Goal: Task Accomplishment & Management: Manage account settings

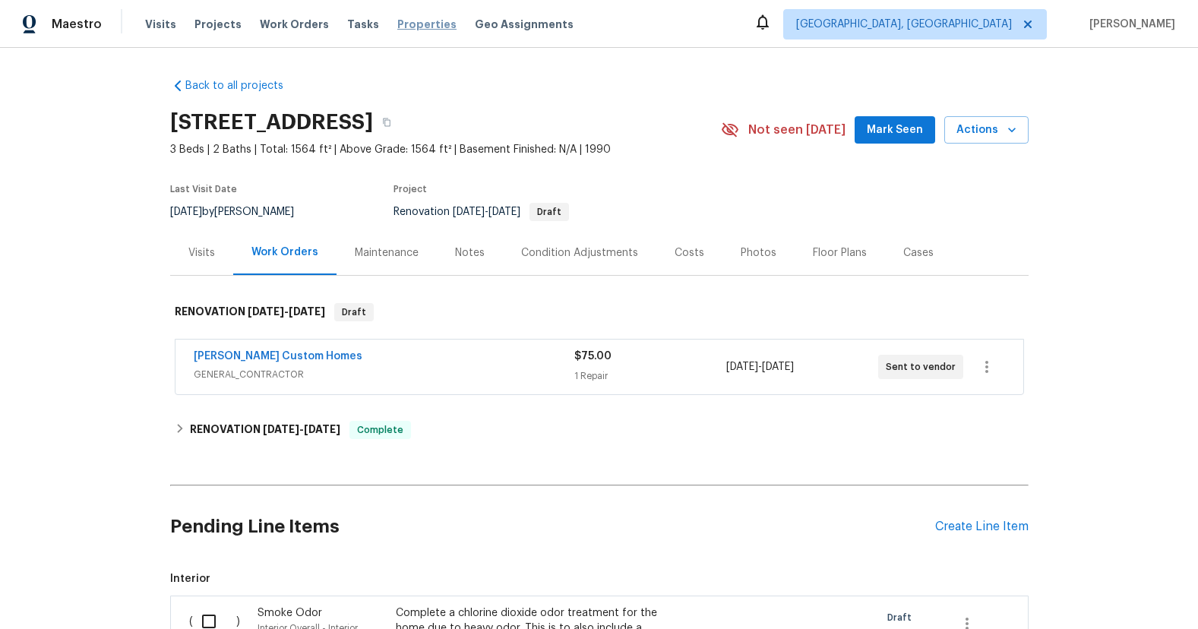
click at [410, 23] on span "Properties" at bounding box center [426, 24] width 59 height 15
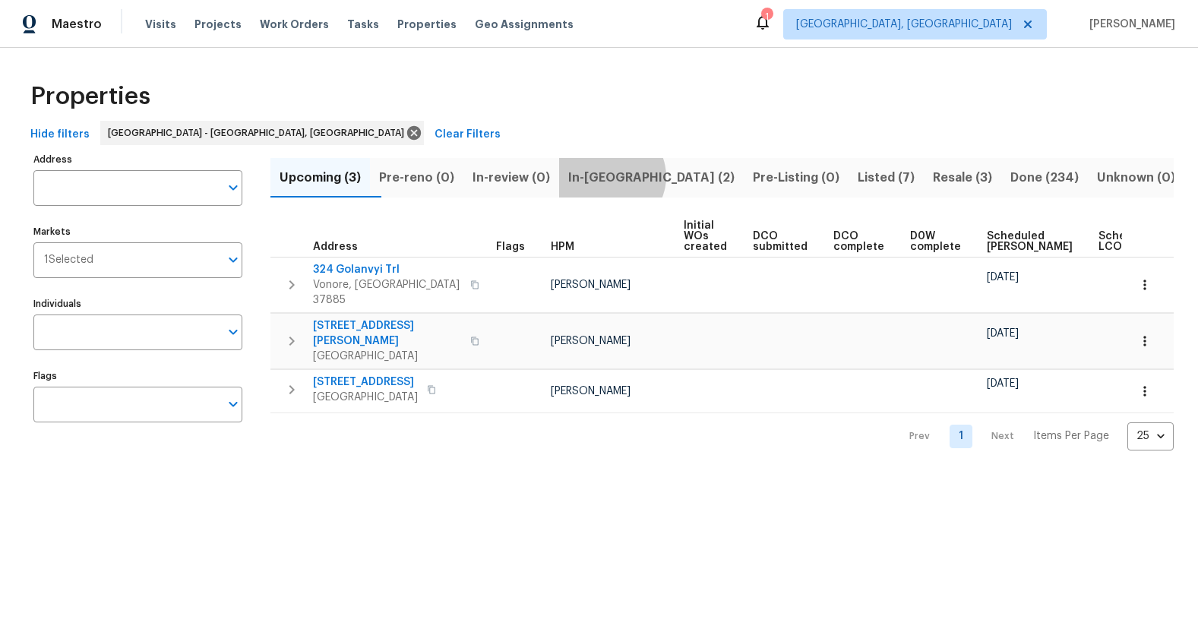
click at [641, 177] on span "In-reno (2)" at bounding box center [651, 177] width 166 height 21
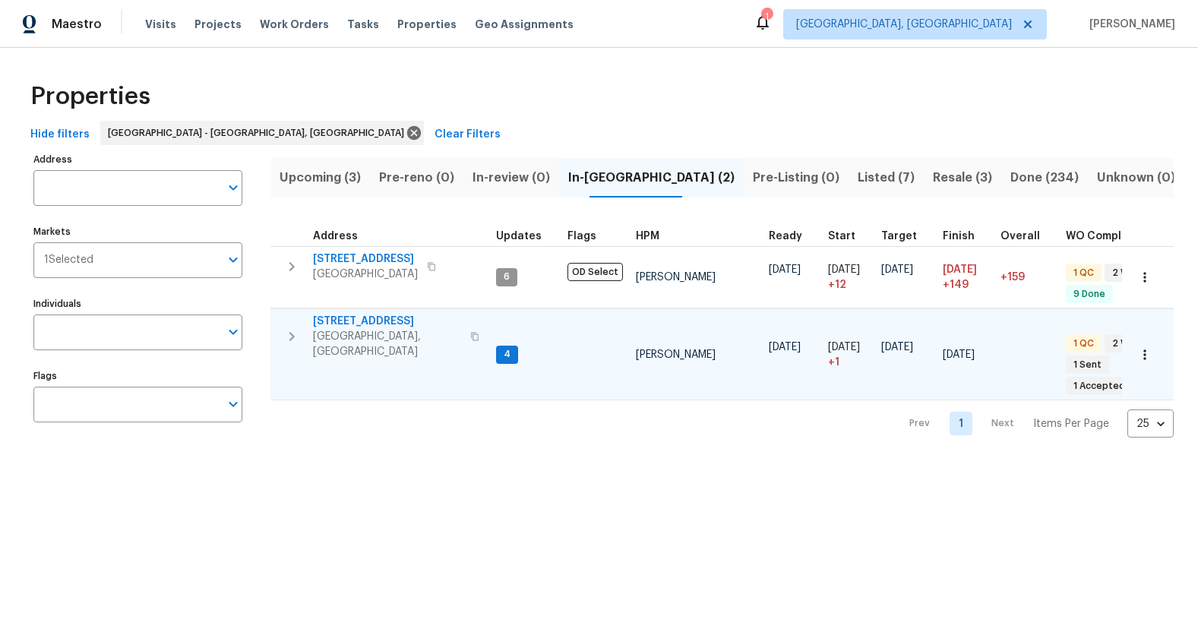
click at [359, 321] on span "[STREET_ADDRESS]" at bounding box center [387, 321] width 148 height 15
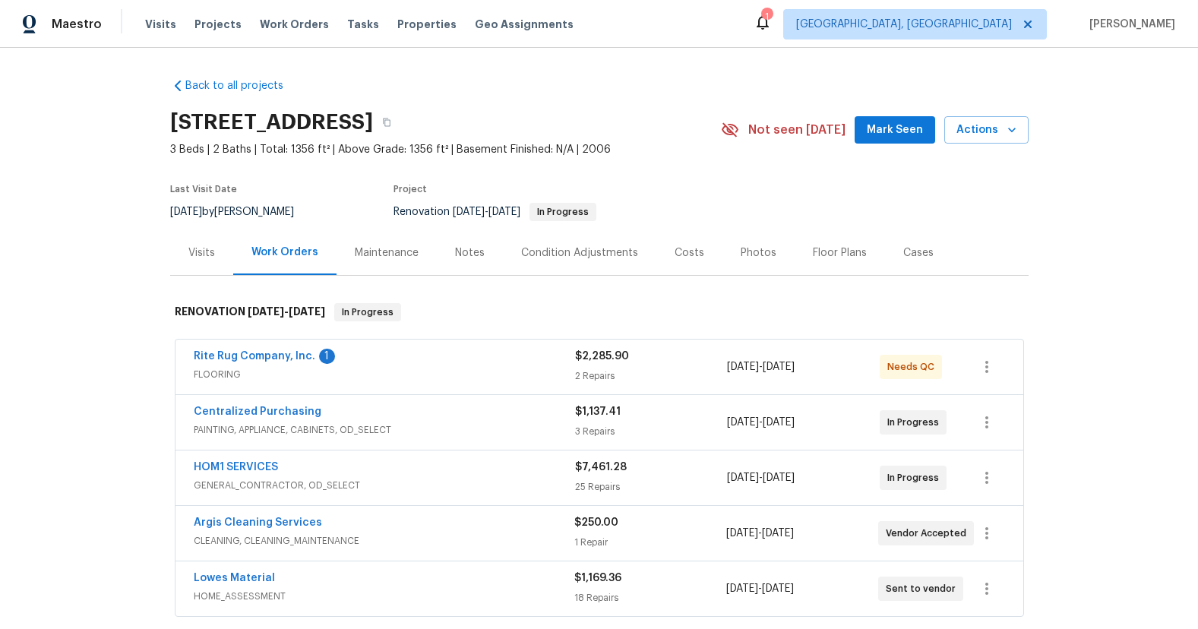
scroll to position [3, 0]
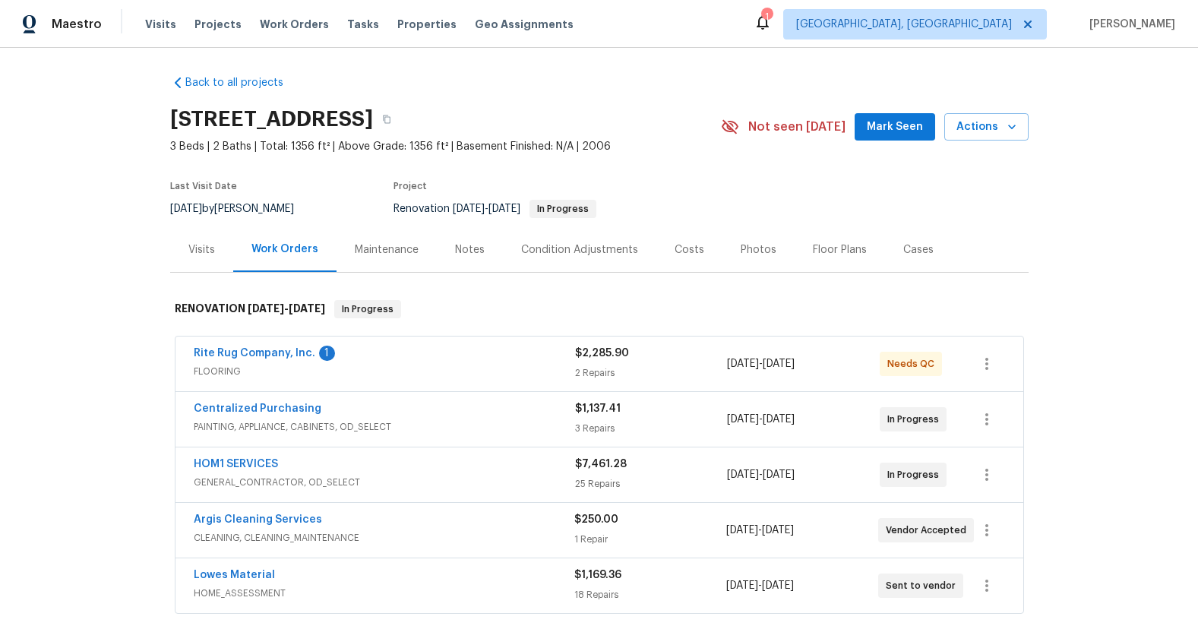
click at [463, 365] on span "FLOORING" at bounding box center [384, 371] width 381 height 15
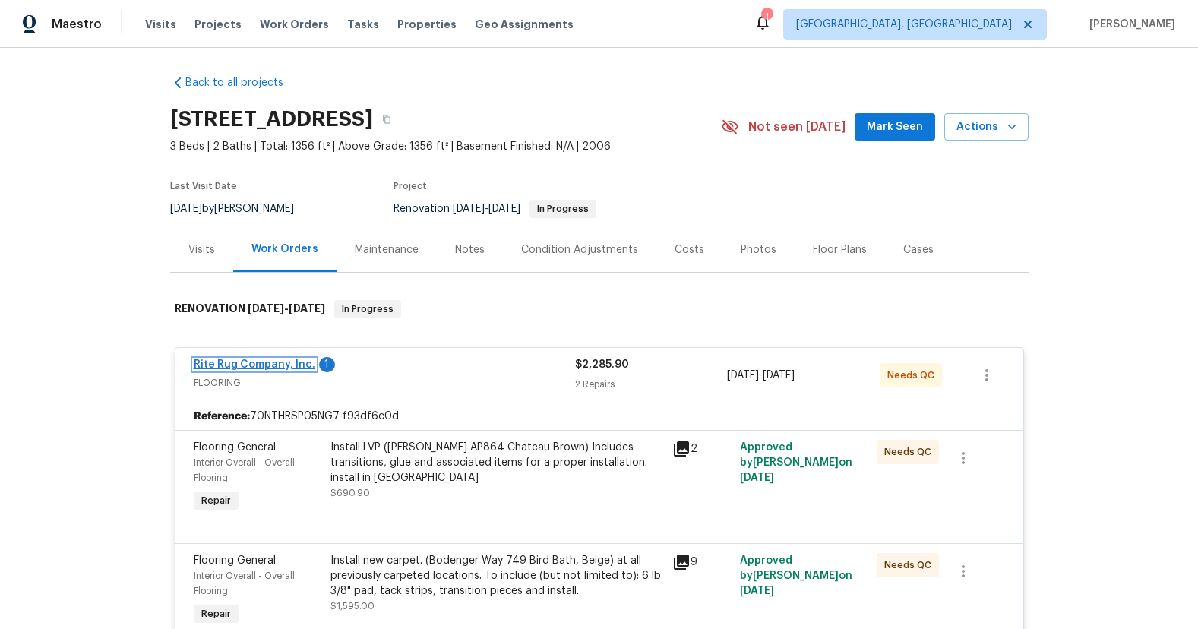
click at [304, 364] on link "Rite Rug Company, Inc." at bounding box center [255, 364] width 122 height 11
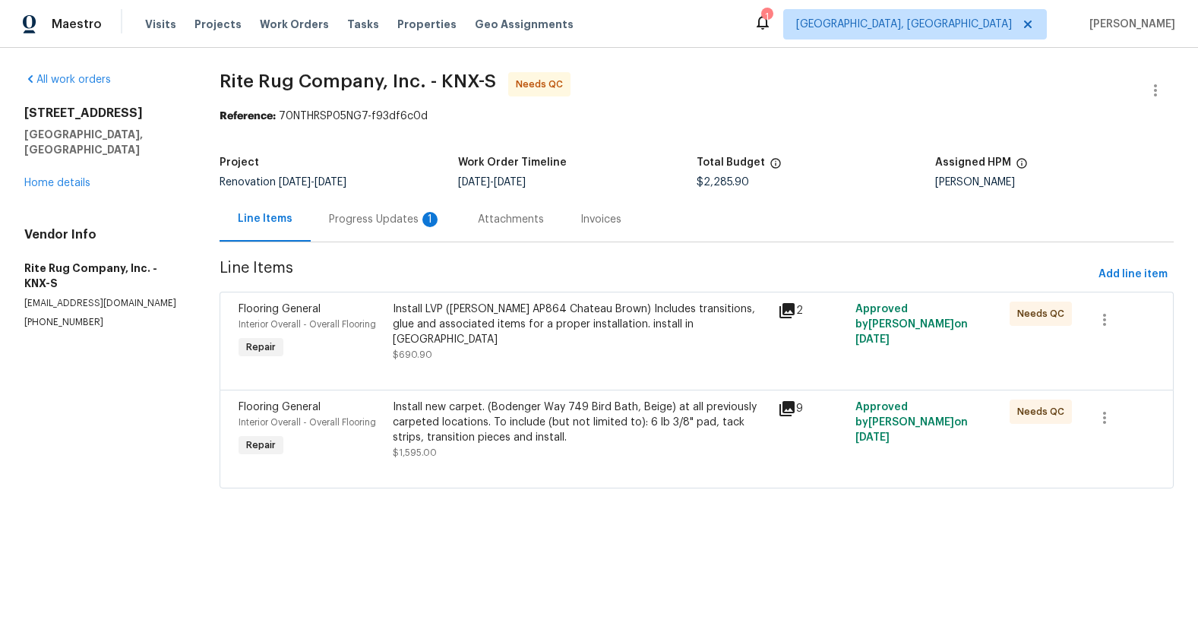
click at [419, 330] on div "Install LVP ([PERSON_NAME] AP864 Chateau Brown) Includes transitions, glue and …" at bounding box center [581, 325] width 377 height 46
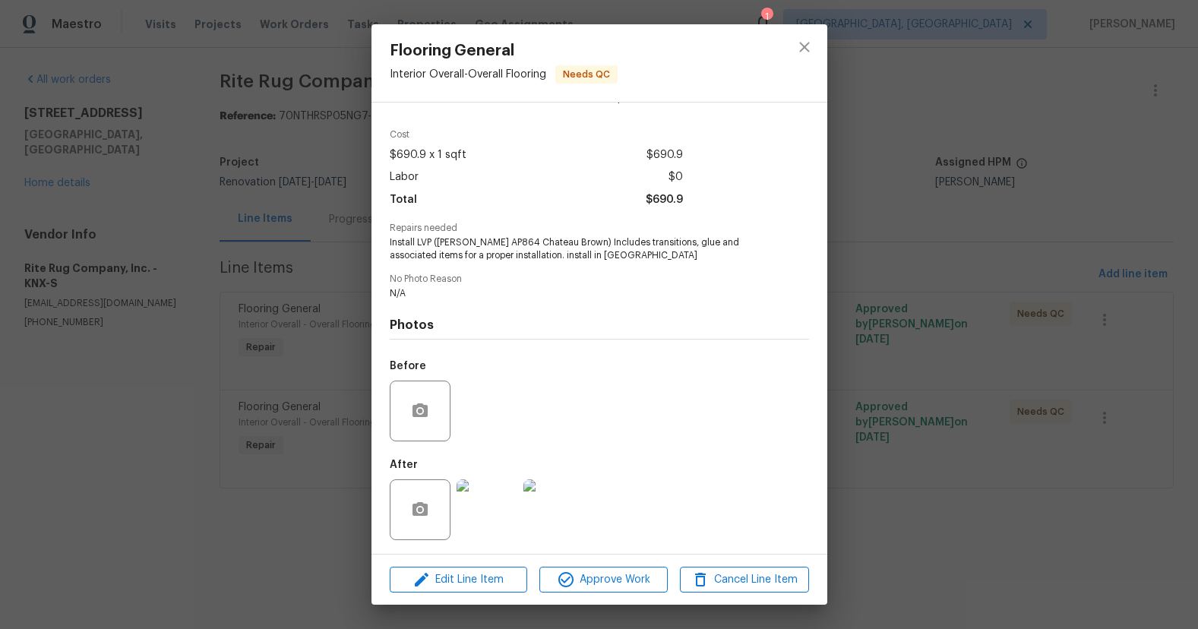
scroll to position [45, 0]
click at [510, 509] on img at bounding box center [487, 508] width 61 height 61
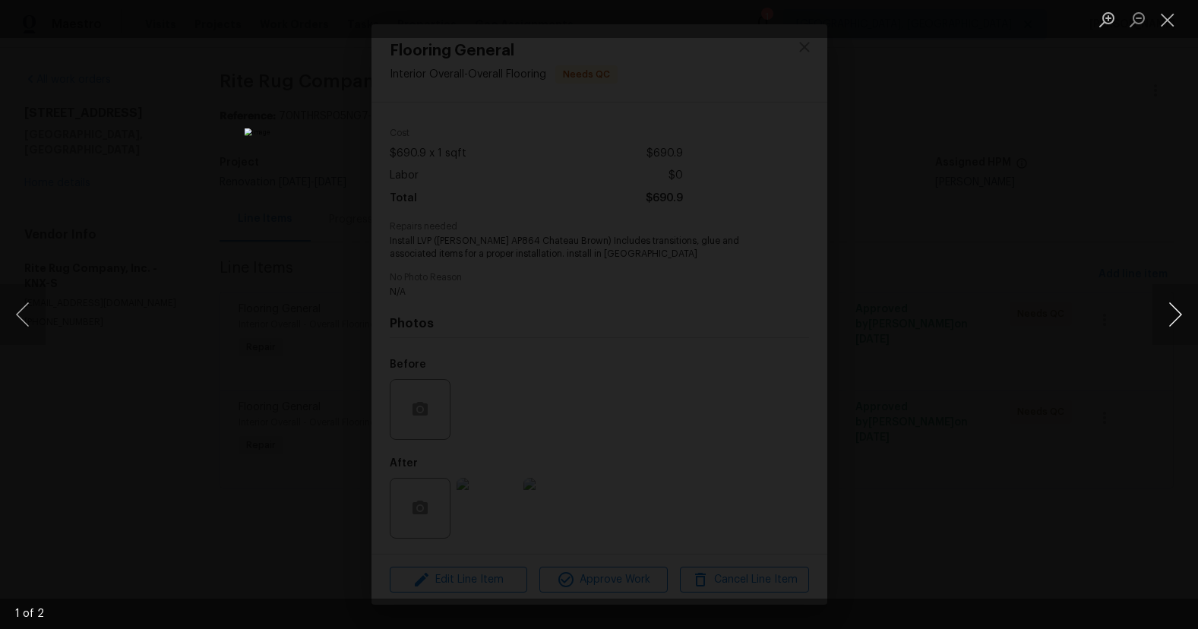
click at [1172, 313] on button "Next image" at bounding box center [1176, 314] width 46 height 61
click at [1066, 306] on div "Lightbox" at bounding box center [599, 314] width 1198 height 629
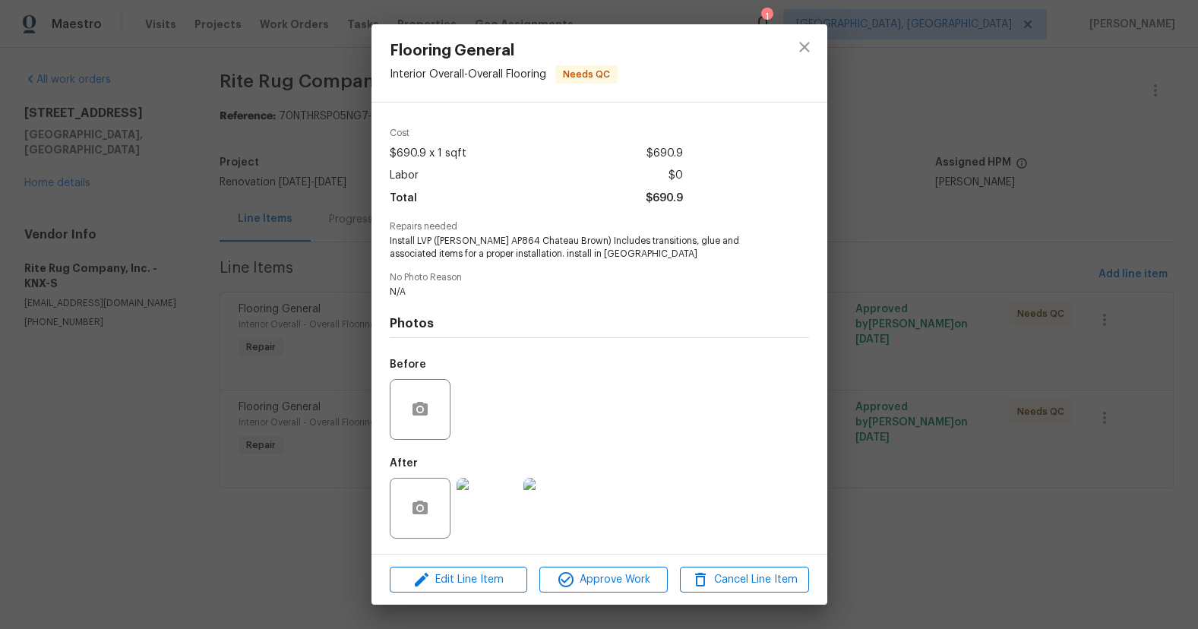
click at [1038, 306] on div "Flooring General Interior Overall - Overall Flooring Needs QC Vendor Rite Rug C…" at bounding box center [599, 314] width 1198 height 629
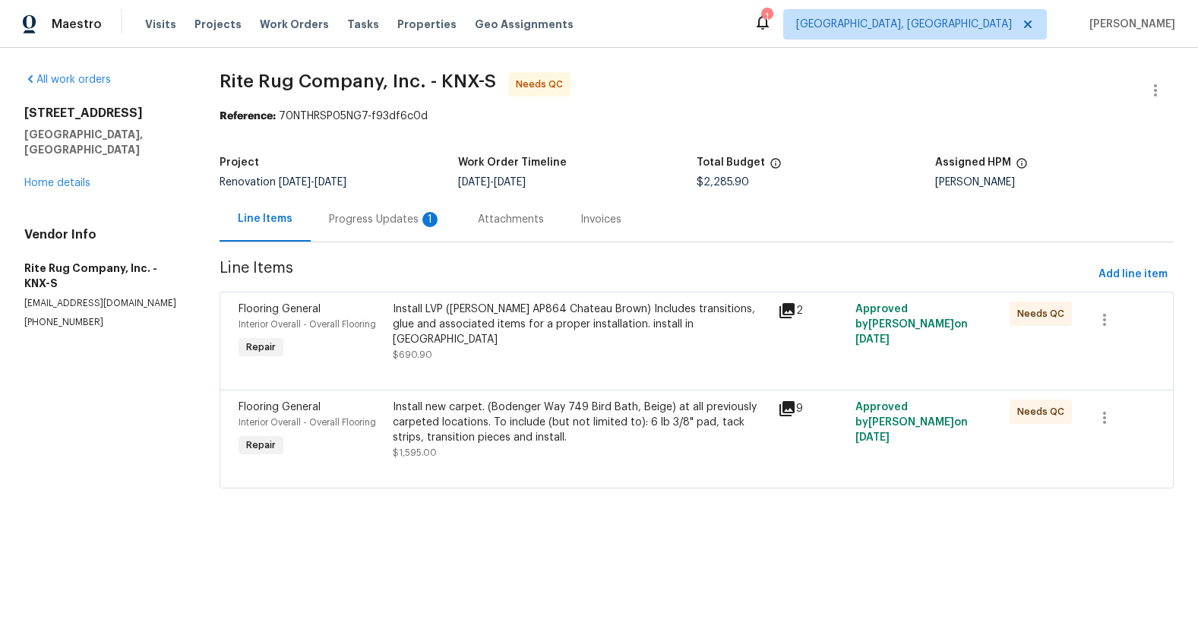
click at [455, 433] on div "Install new carpet. (Bodenger Way 749 Bird Bath, Beige) at all previously carpe…" at bounding box center [581, 423] width 377 height 46
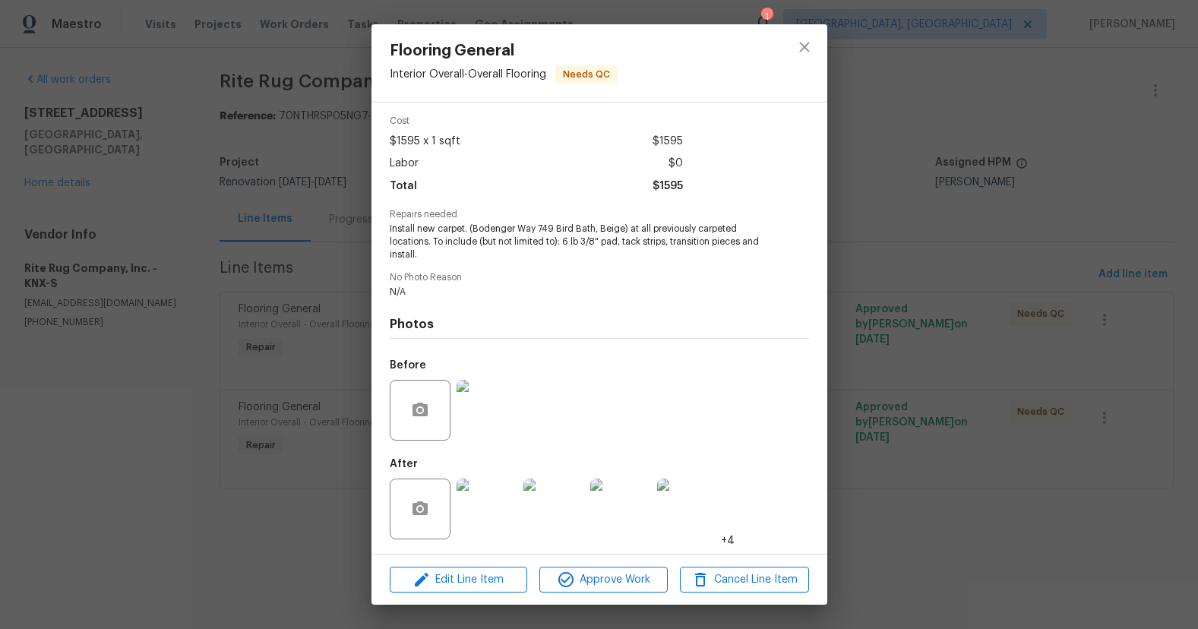
scroll to position [58, 0]
click at [477, 486] on img at bounding box center [487, 508] width 61 height 61
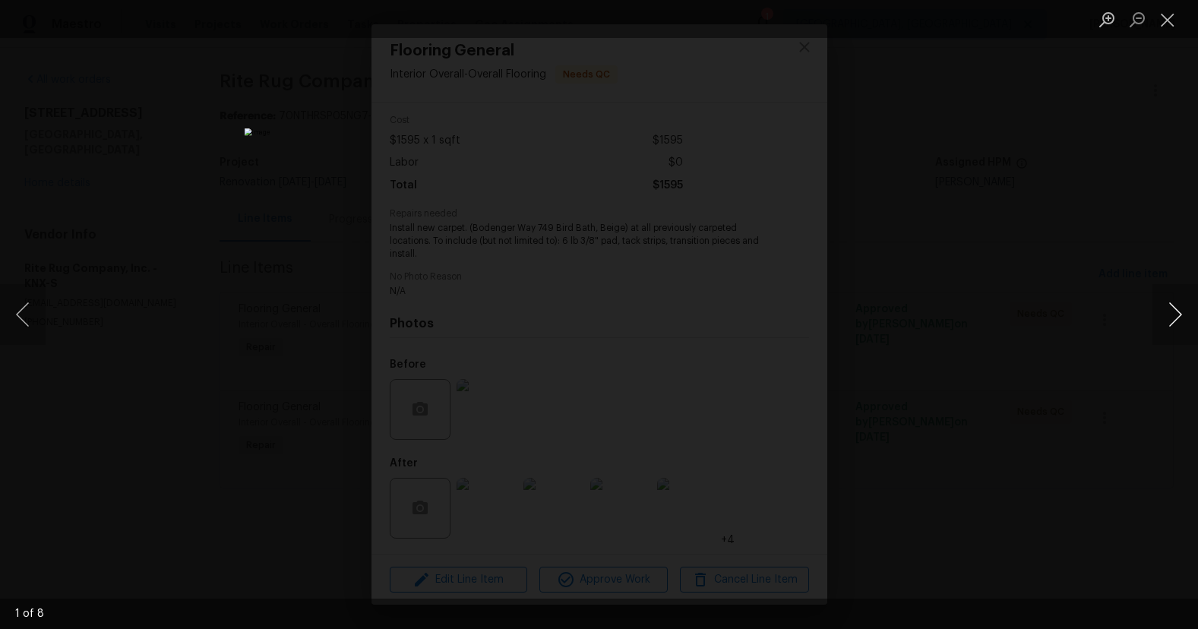
click at [1186, 312] on button "Next image" at bounding box center [1176, 314] width 46 height 61
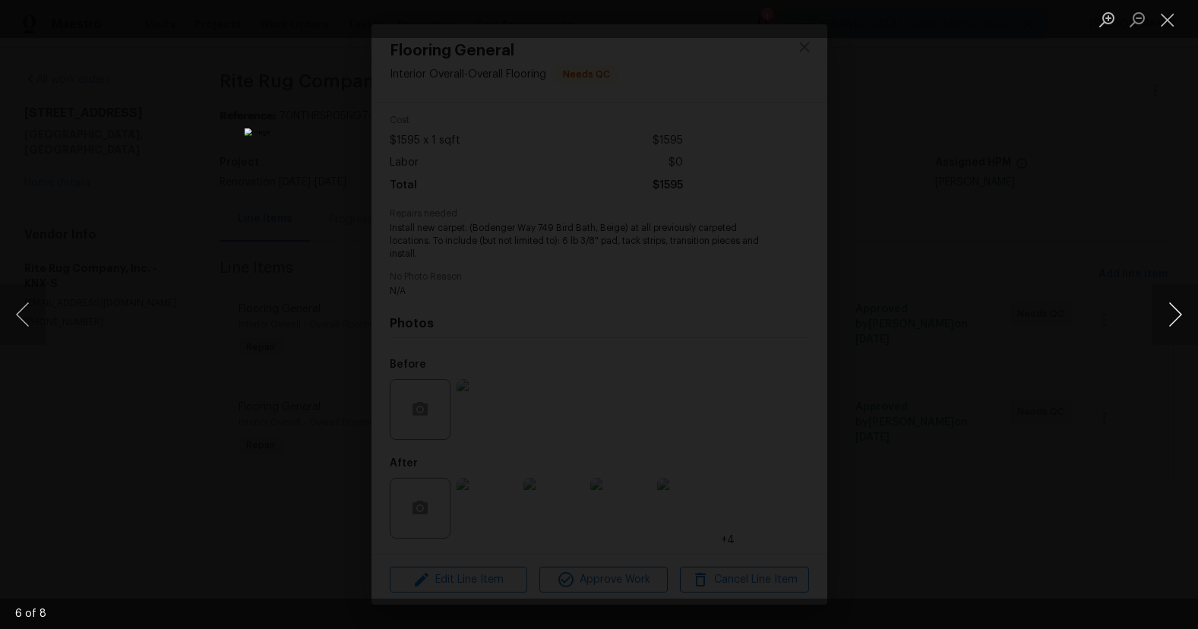
click at [1186, 312] on button "Next image" at bounding box center [1176, 314] width 46 height 61
click at [1095, 239] on div "Lightbox" at bounding box center [599, 314] width 1198 height 629
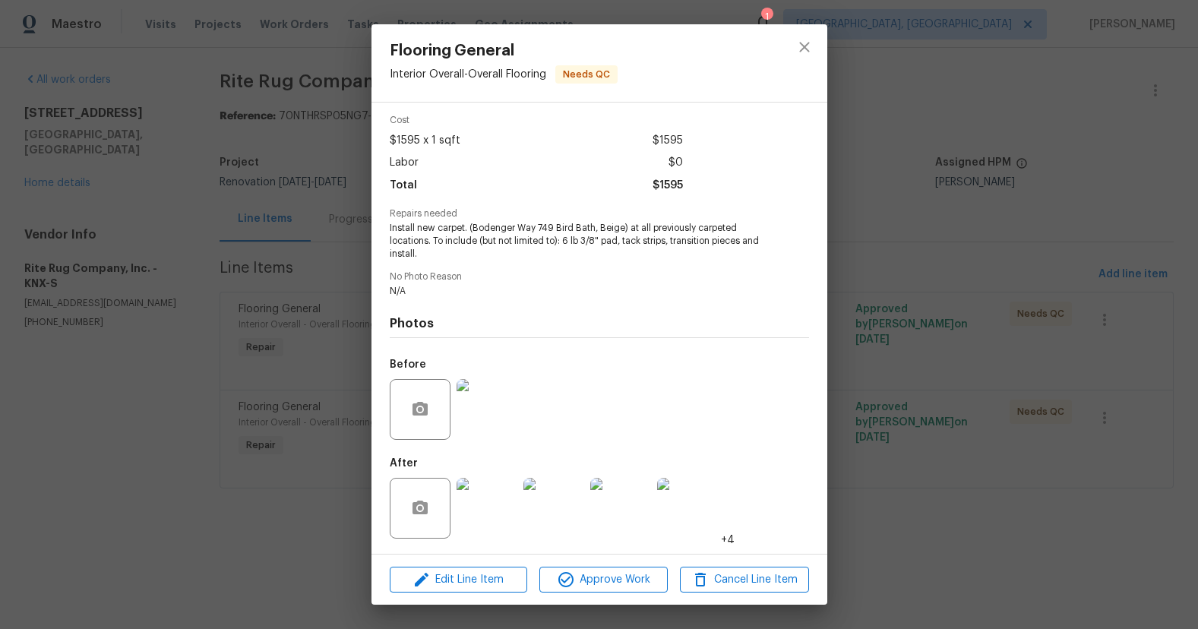
click at [1095, 239] on div "Flooring General Interior Overall - Overall Flooring Needs QC Vendor Rite Rug C…" at bounding box center [599, 314] width 1198 height 629
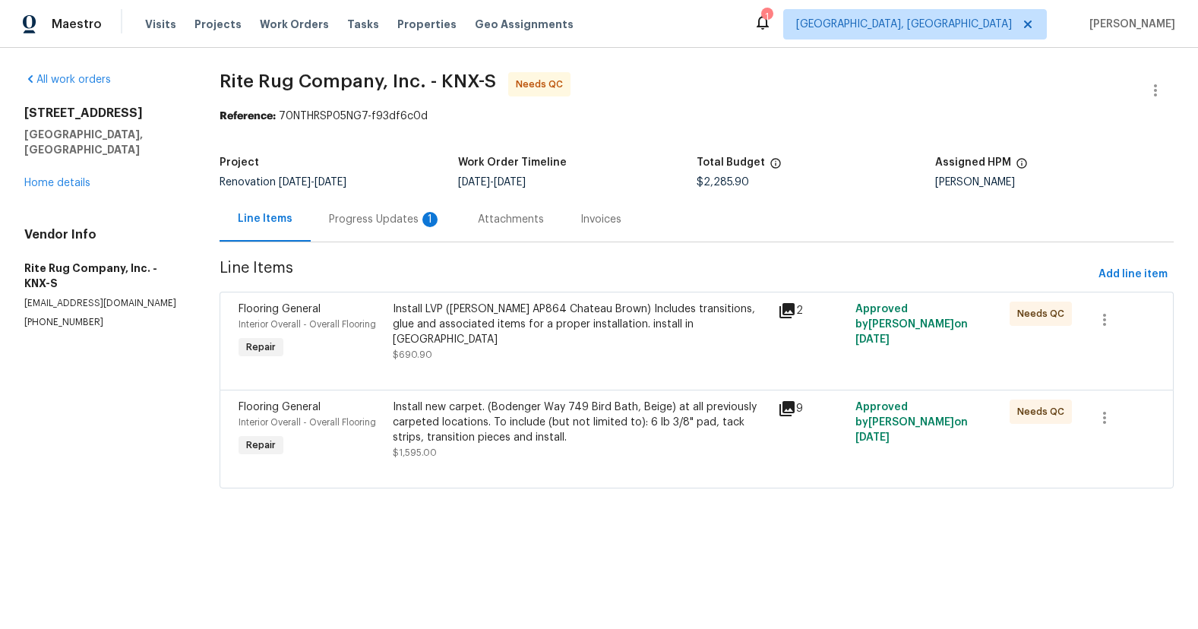
click at [384, 221] on div "Progress Updates 1" at bounding box center [385, 219] width 112 height 15
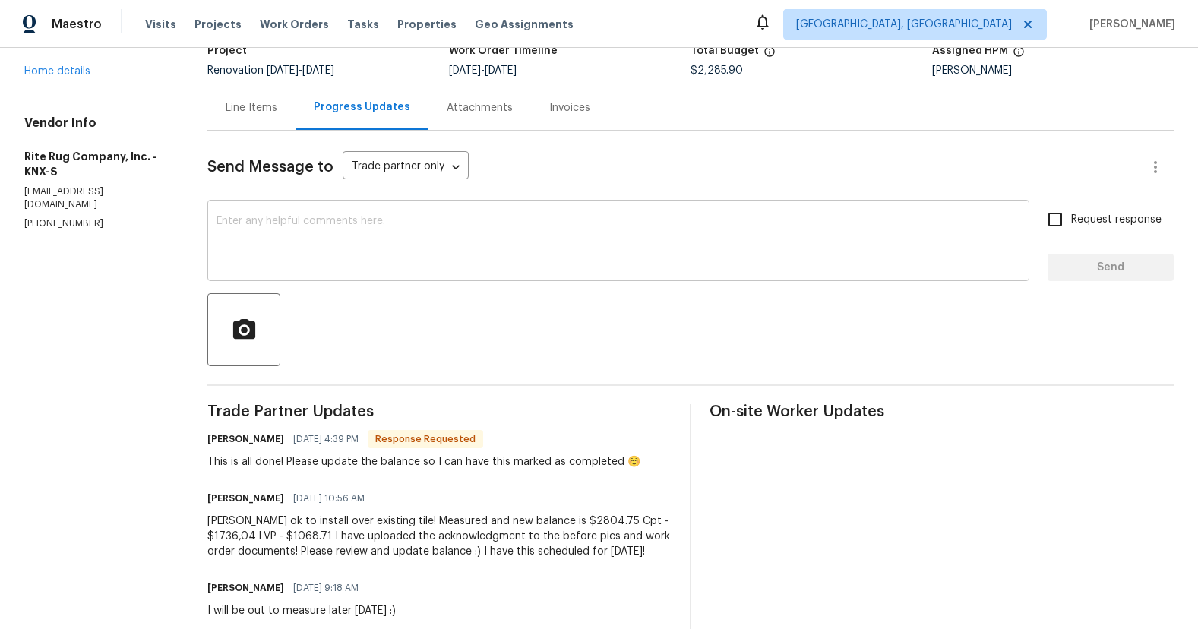
scroll to position [122, 0]
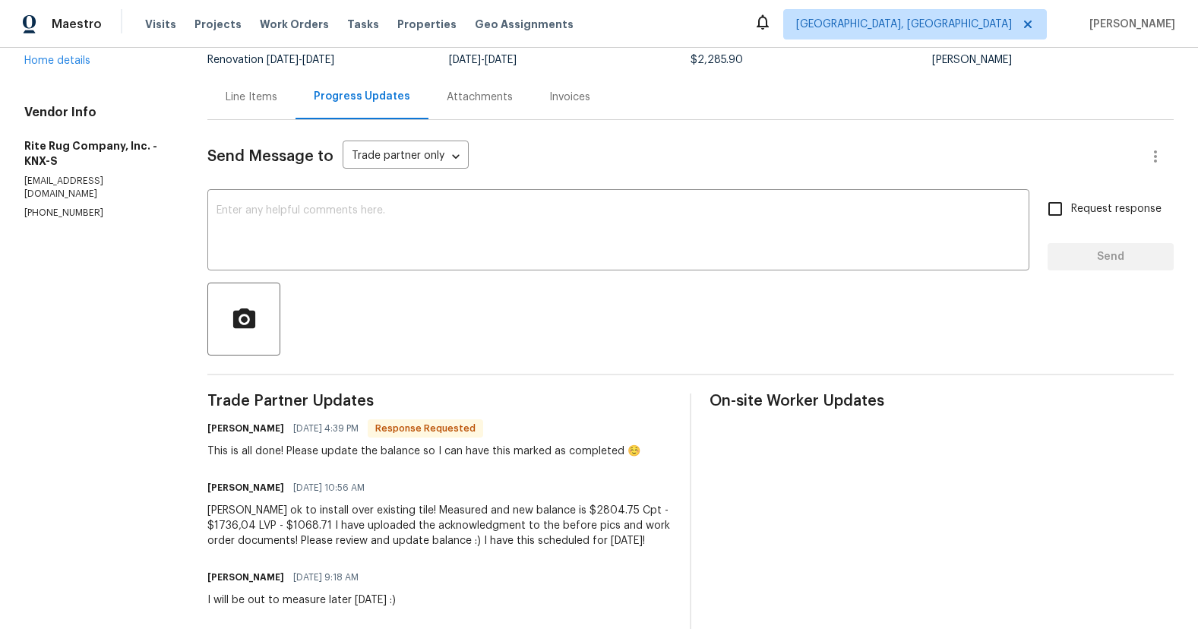
click at [241, 103] on div "Line Items" at bounding box center [252, 97] width 52 height 15
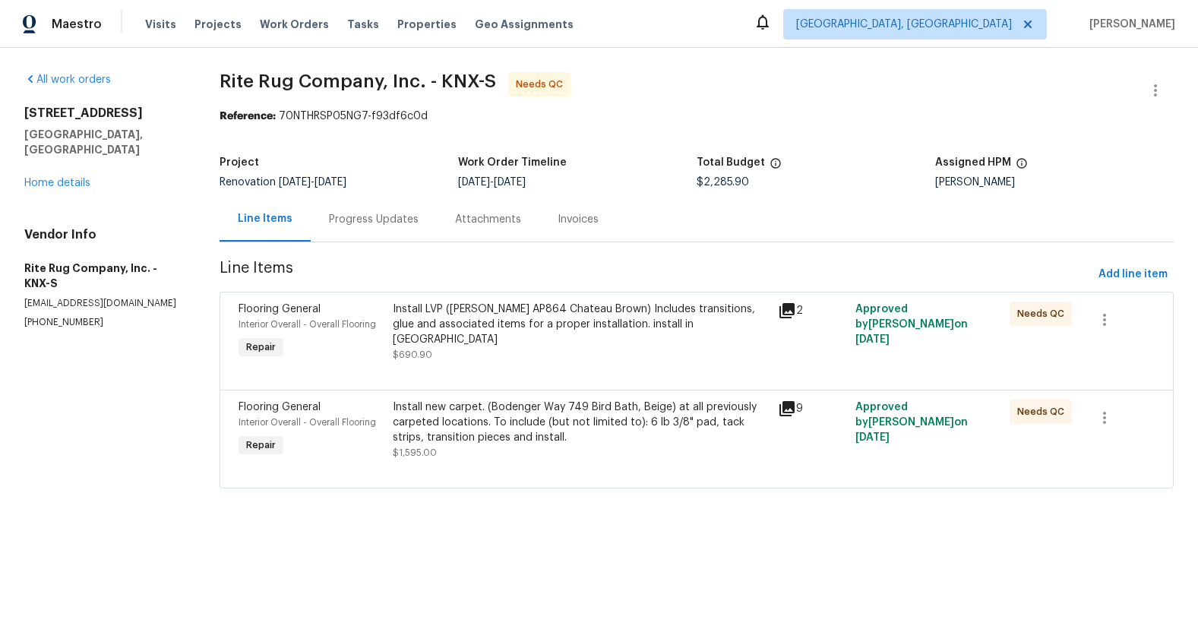
click at [477, 353] on div "Install LVP (Knighton AP864 Chateau Brown) Includes transitions, glue and assoc…" at bounding box center [581, 332] width 386 height 70
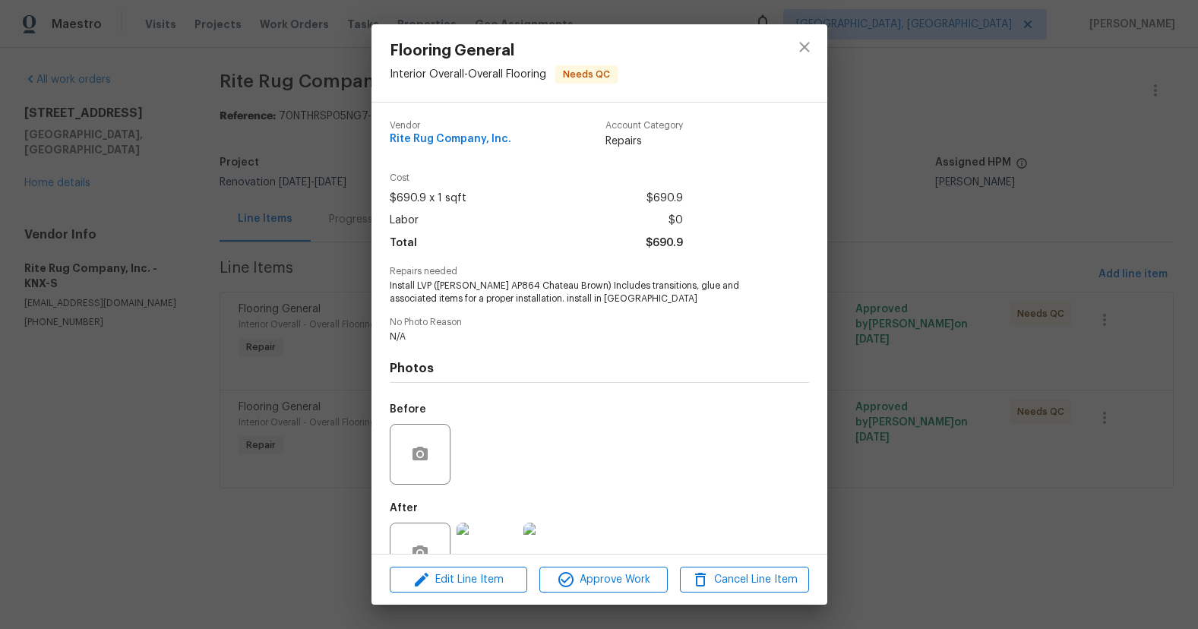
scroll to position [45, 0]
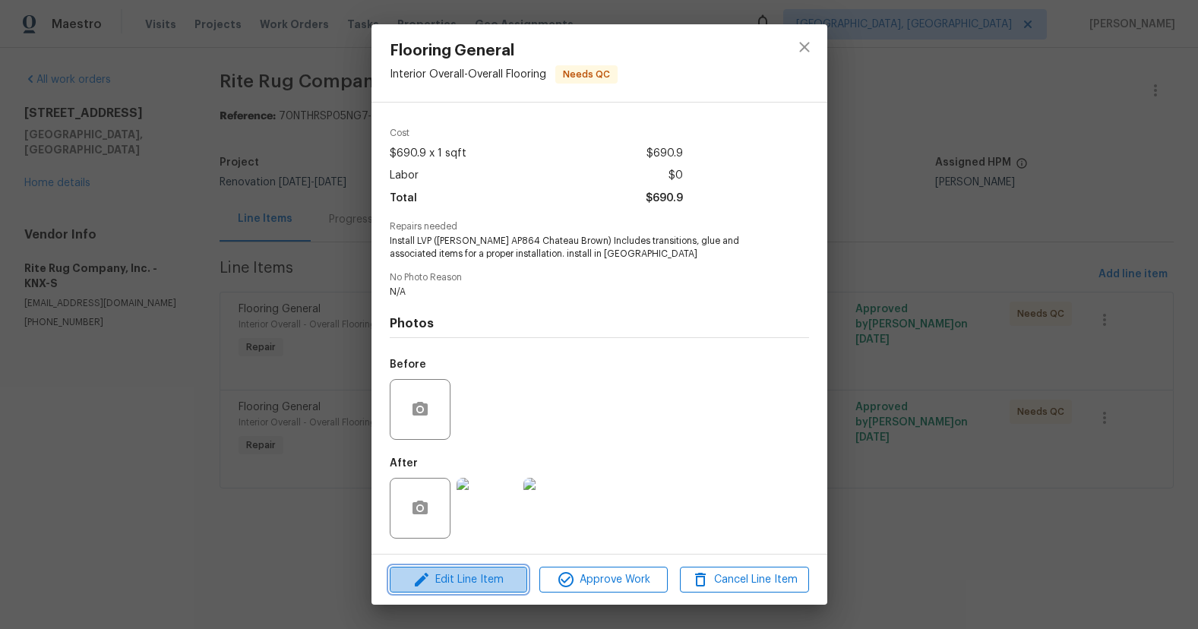
click at [495, 575] on span "Edit Line Item" at bounding box center [458, 580] width 128 height 19
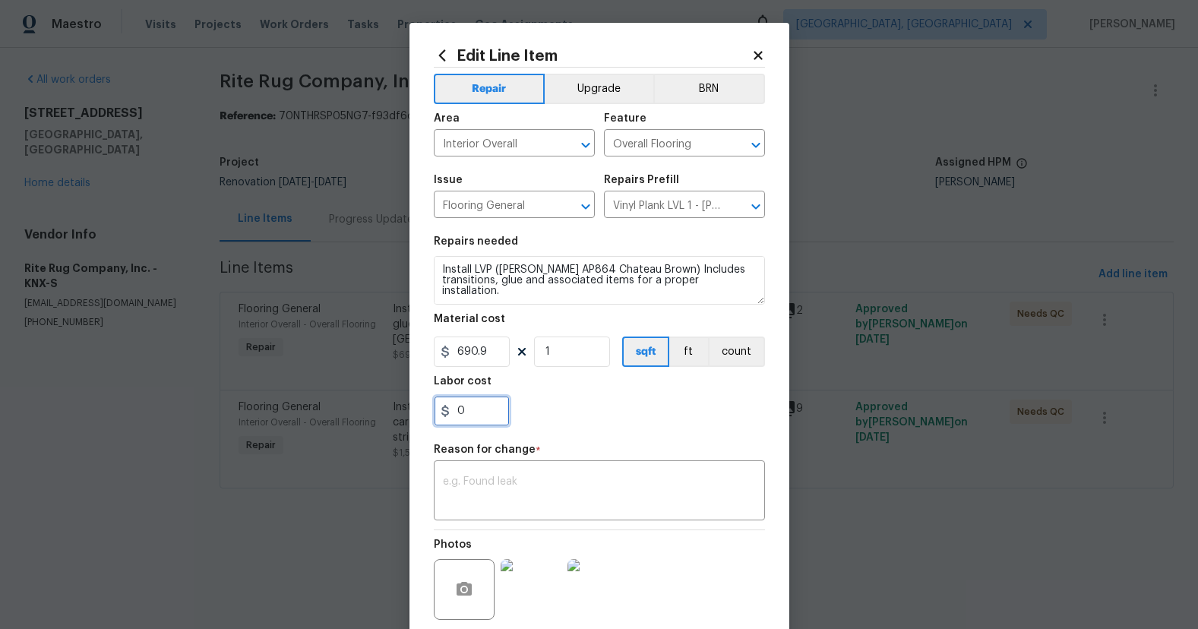
click at [501, 412] on input "0" at bounding box center [472, 411] width 76 height 30
paste input "518.85"
type input "518.85"
click at [577, 454] on div "Reason for change *" at bounding box center [599, 454] width 331 height 20
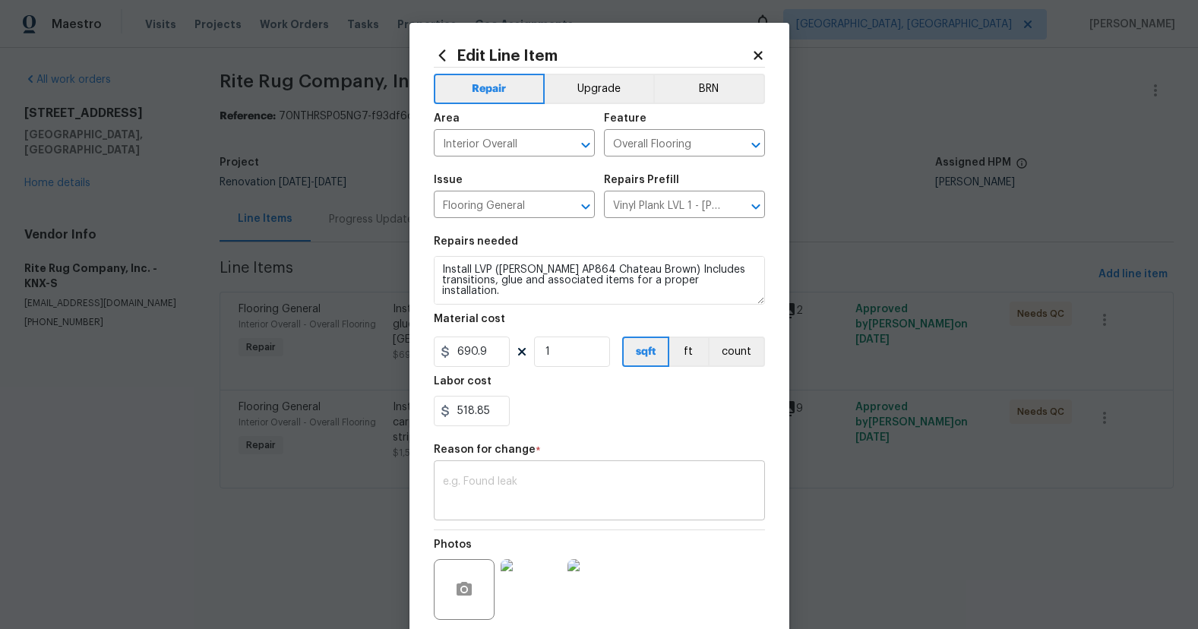
click at [572, 476] on textarea at bounding box center [599, 492] width 313 height 32
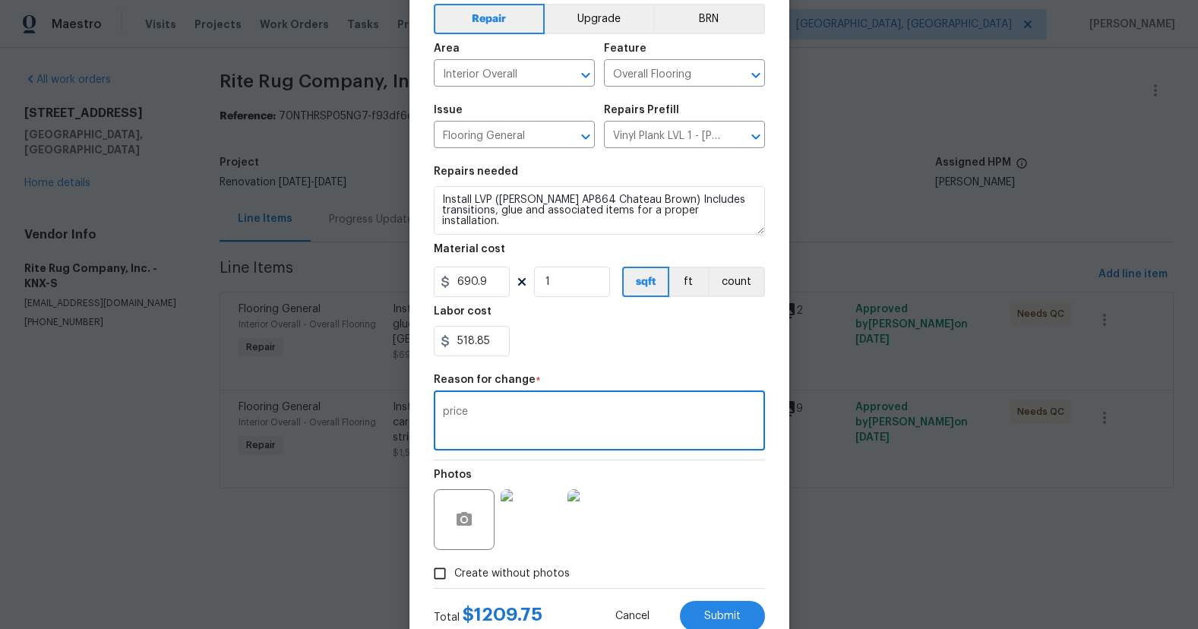
scroll to position [119, 0]
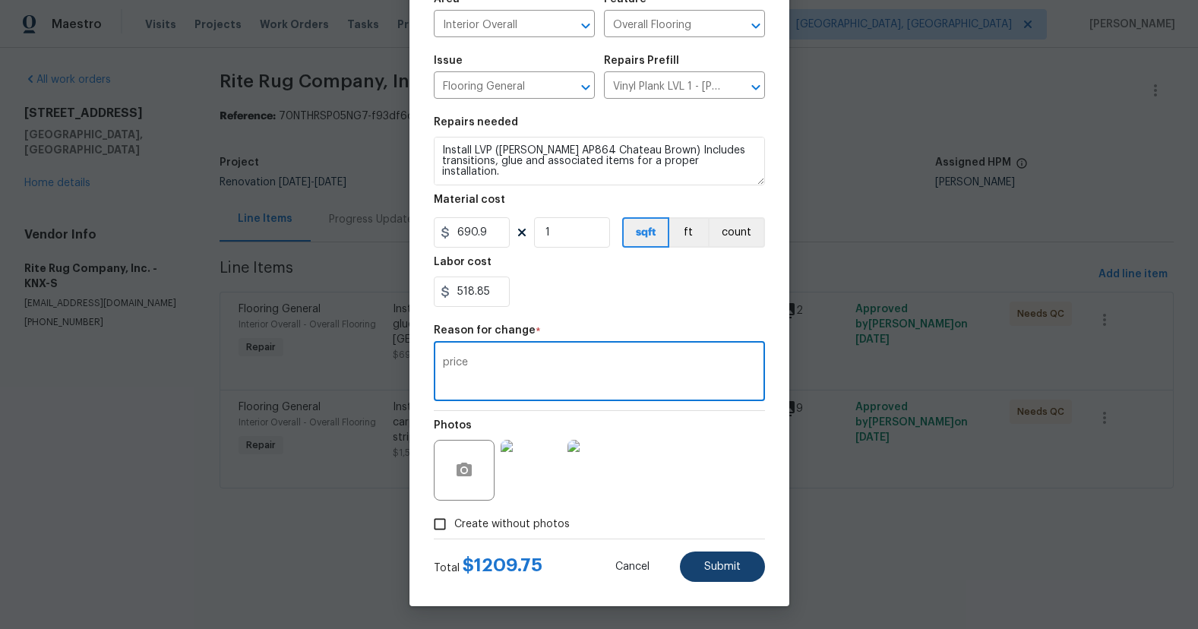
type textarea "price"
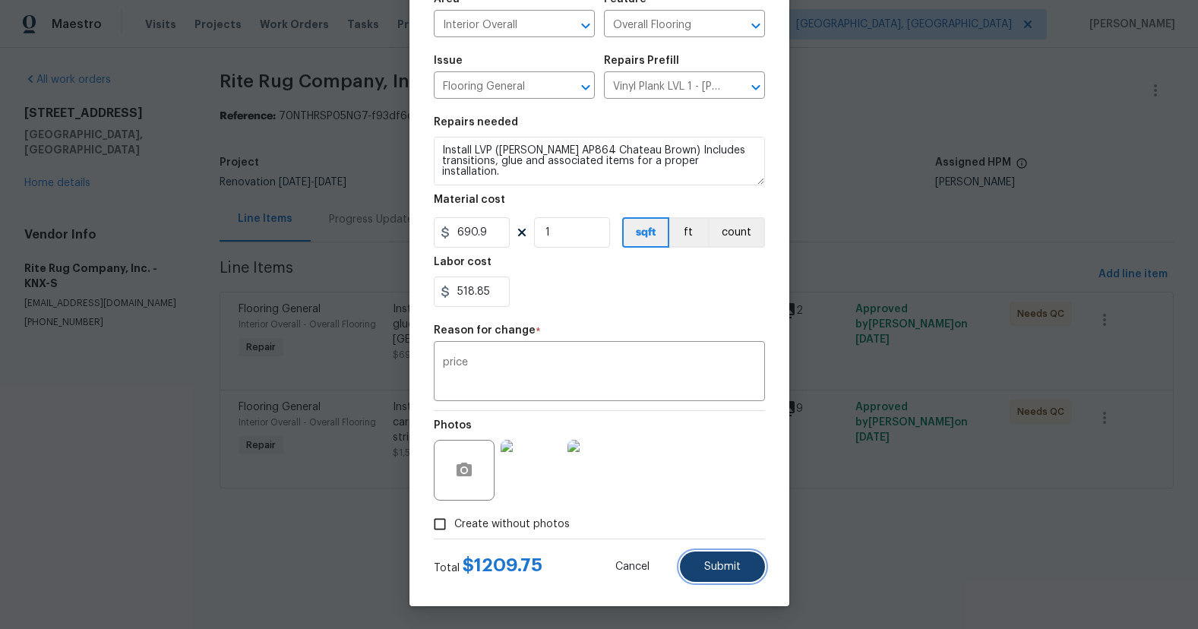
click at [736, 556] on button "Submit" at bounding box center [722, 567] width 85 height 30
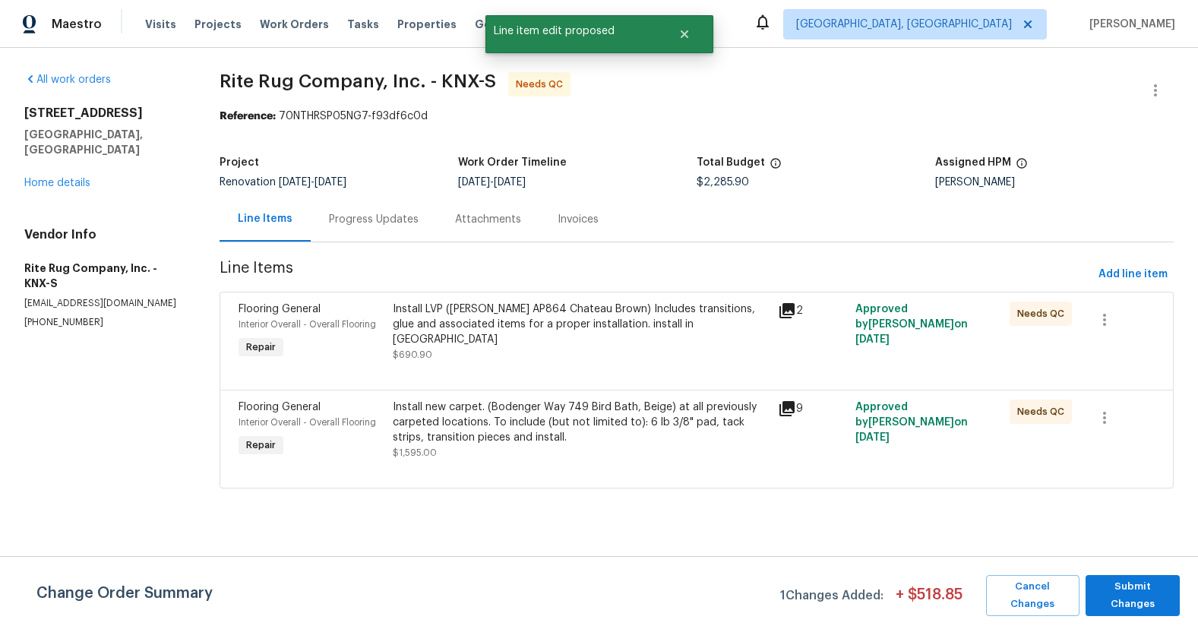
scroll to position [0, 0]
click at [1158, 595] on span "Submit Changes" at bounding box center [1132, 595] width 79 height 35
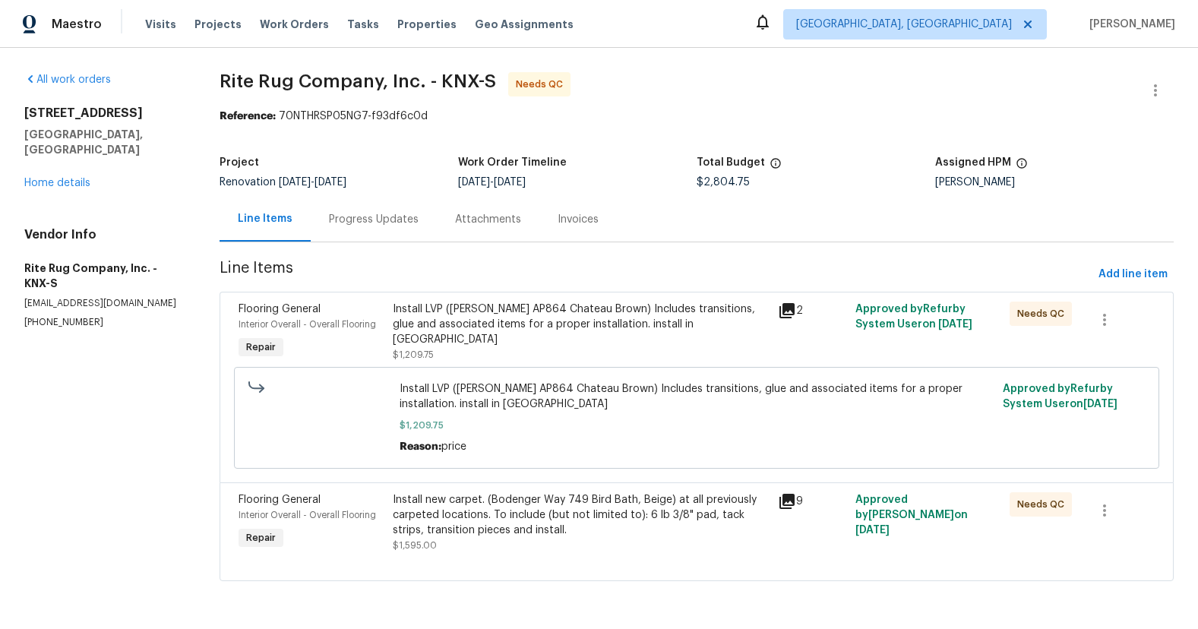
click at [362, 229] on div "Progress Updates" at bounding box center [374, 219] width 126 height 45
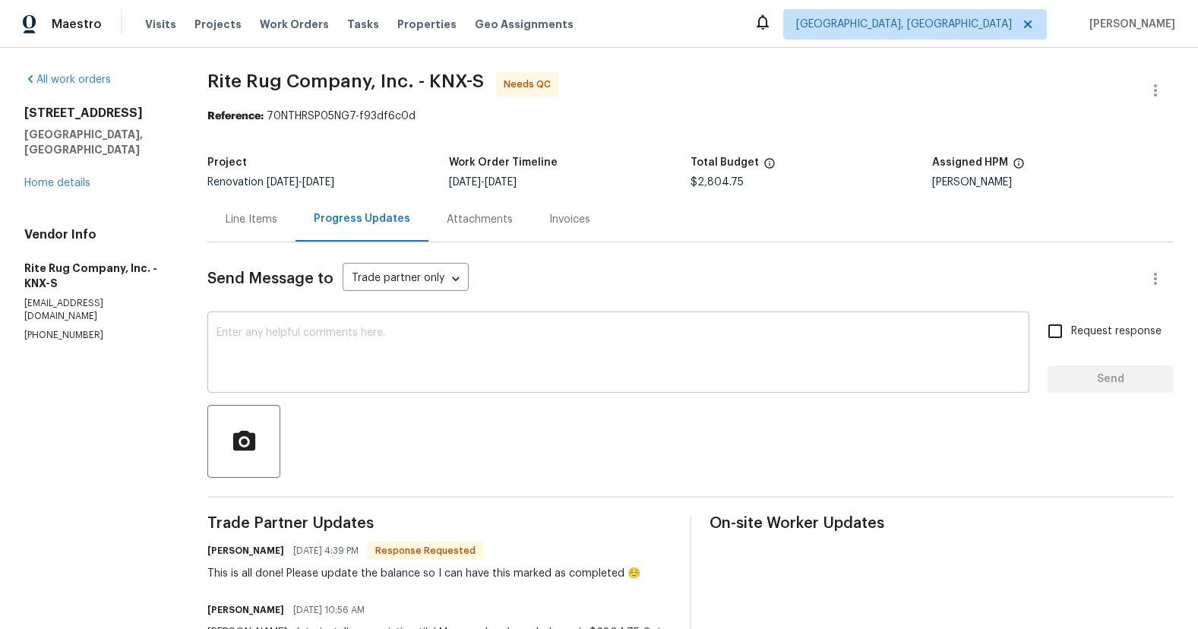
click at [450, 345] on textarea at bounding box center [619, 353] width 804 height 53
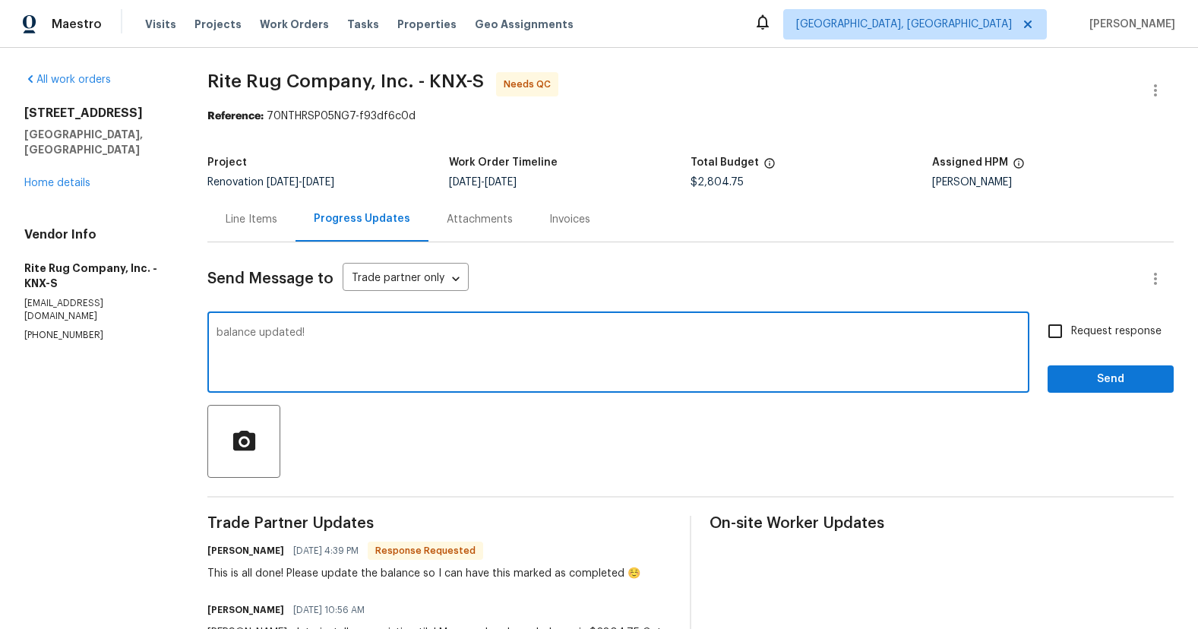
type textarea "balance updated!"
click at [1077, 390] on button "Send" at bounding box center [1111, 379] width 126 height 28
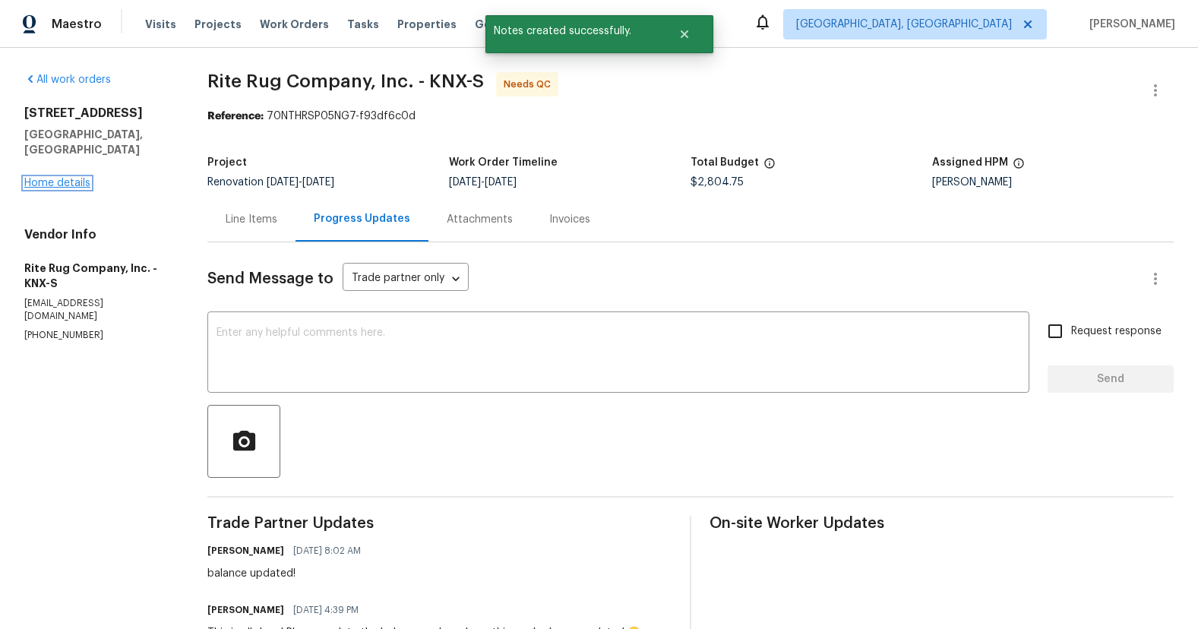
click at [67, 178] on link "Home details" at bounding box center [57, 183] width 66 height 11
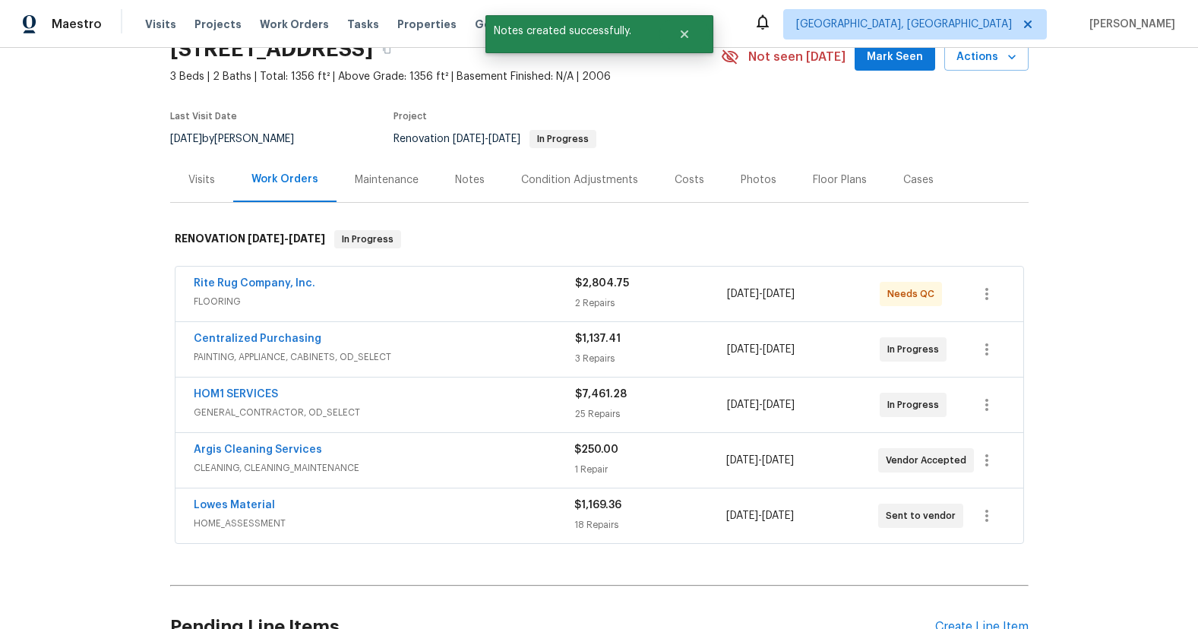
scroll to position [84, 0]
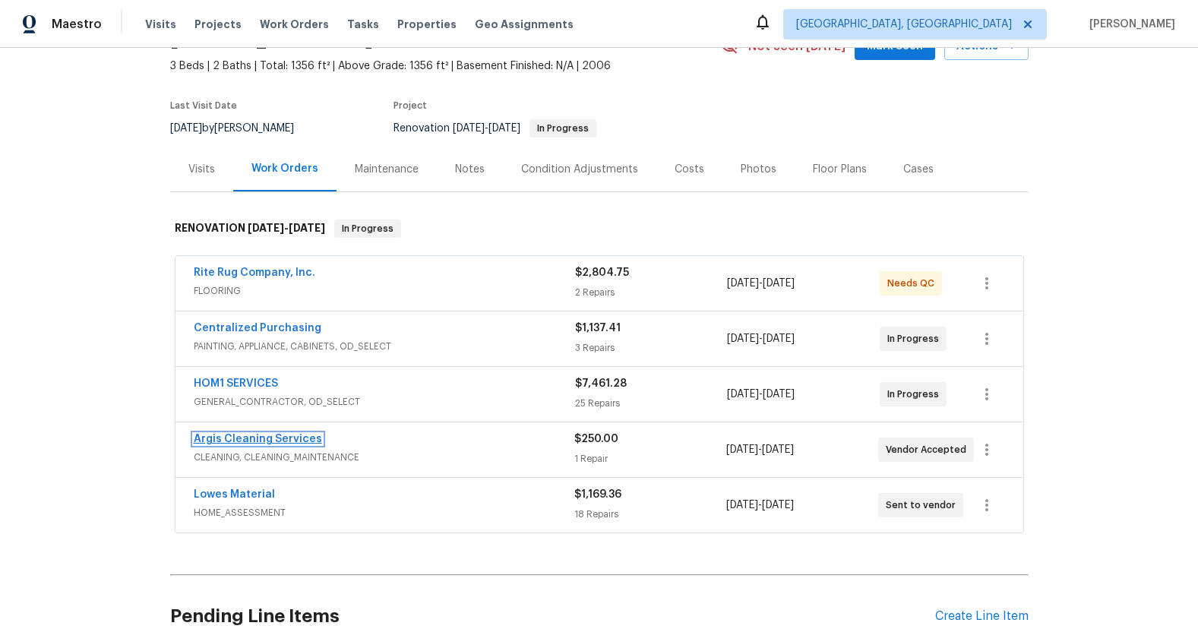
click at [274, 437] on link "Argis Cleaning Services" at bounding box center [258, 439] width 128 height 11
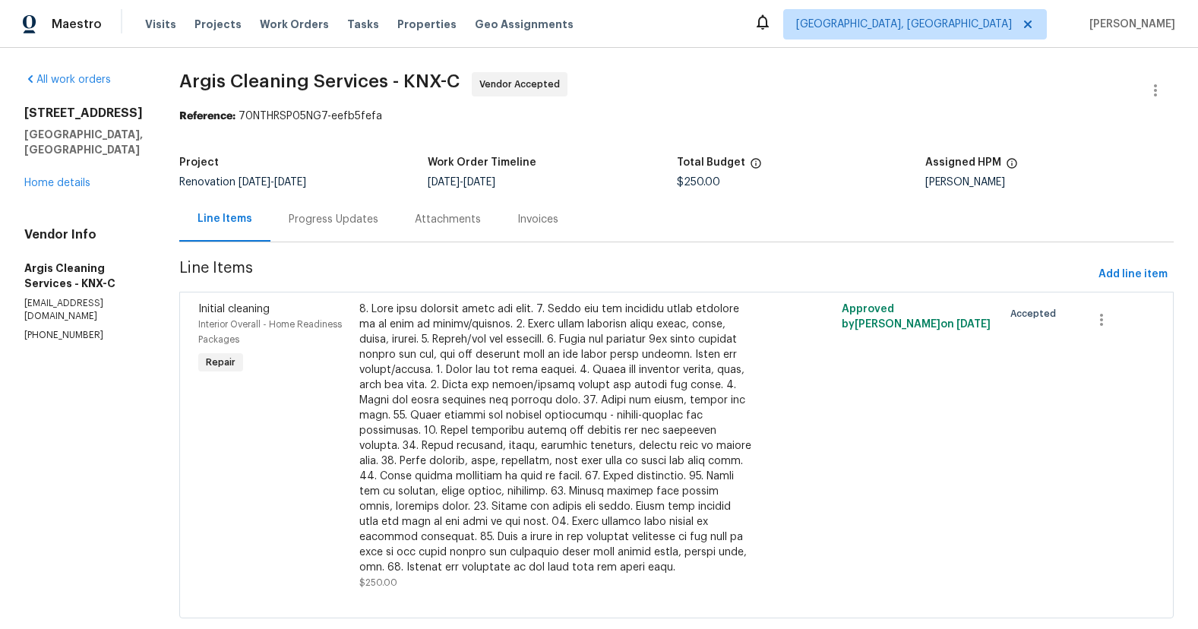
click at [336, 226] on div "Progress Updates" at bounding box center [334, 219] width 90 height 15
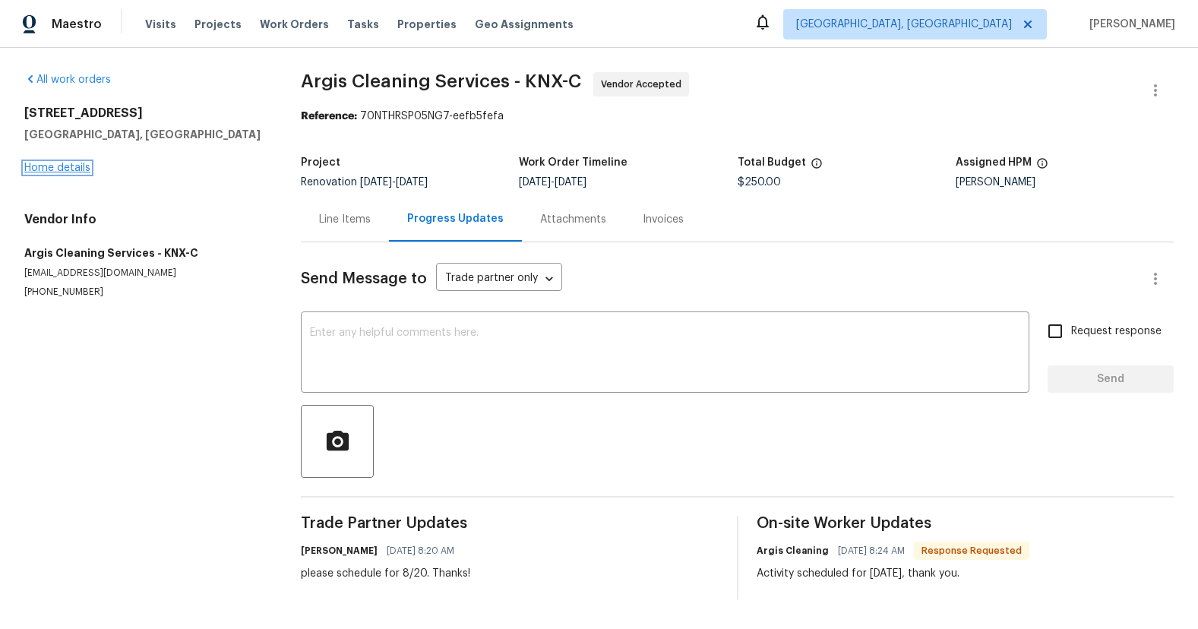
click at [45, 172] on link "Home details" at bounding box center [57, 168] width 66 height 11
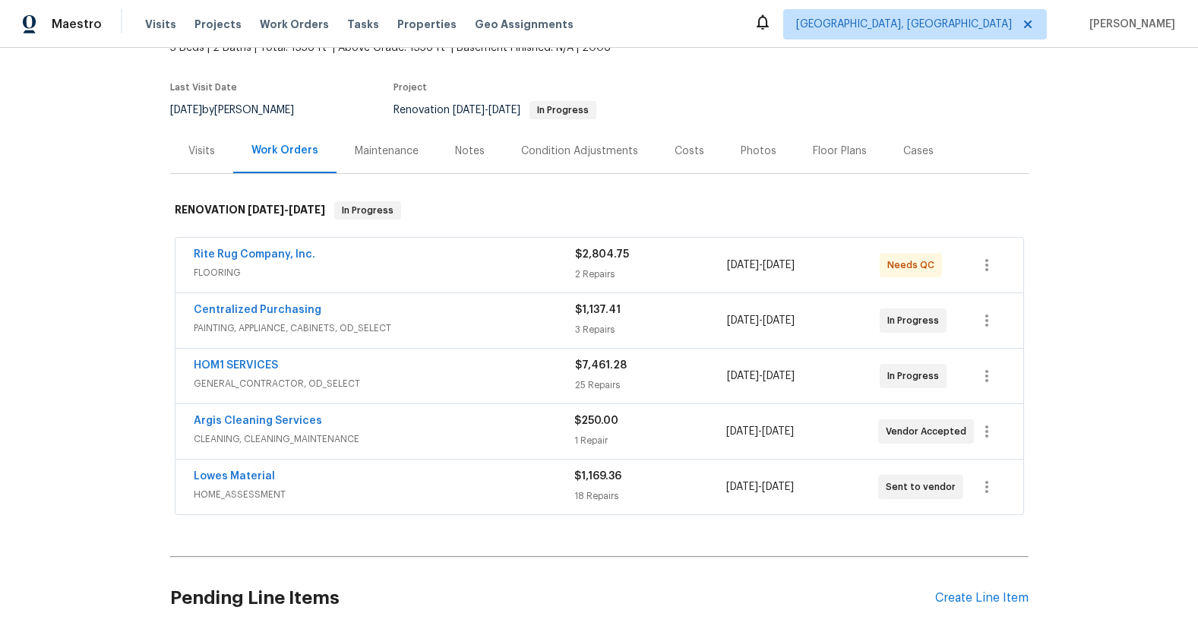
click at [436, 378] on span "GENERAL_CONTRACTOR, OD_SELECT" at bounding box center [384, 383] width 381 height 15
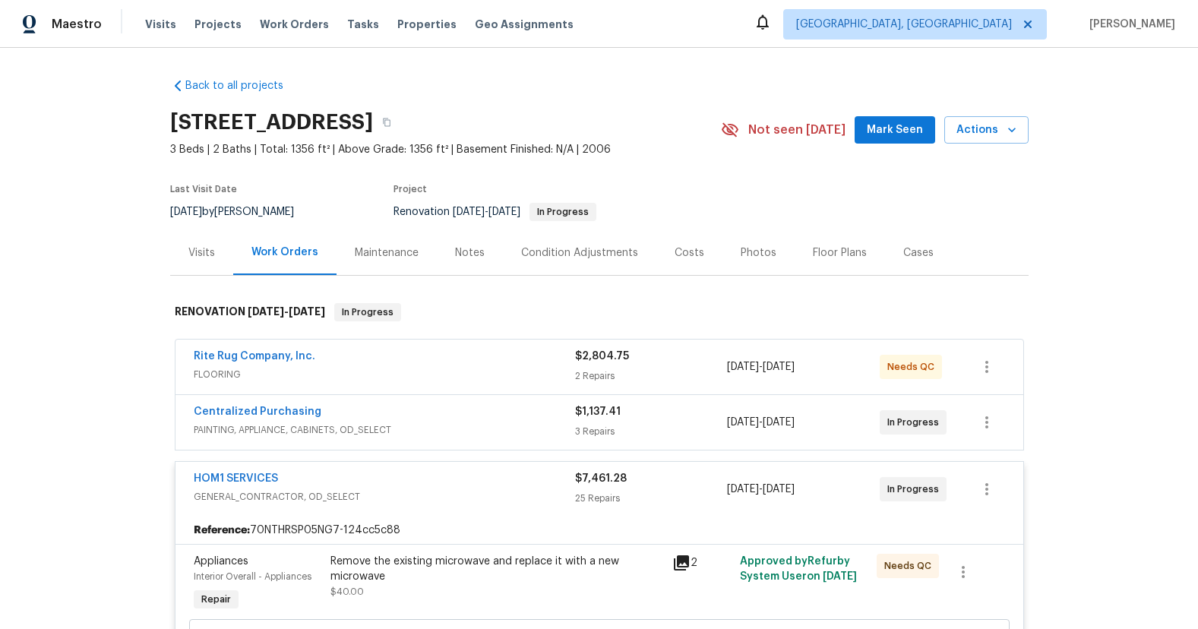
click at [510, 492] on span "GENERAL_CONTRACTOR, OD_SELECT" at bounding box center [384, 496] width 381 height 15
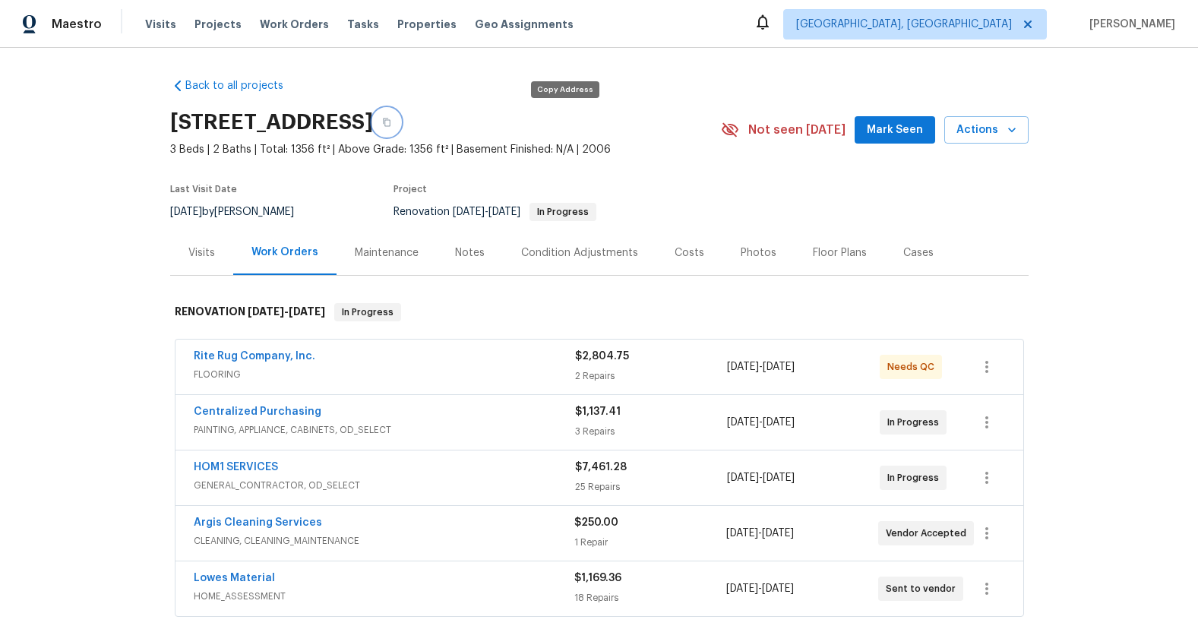
click at [400, 128] on button "button" at bounding box center [386, 122] width 27 height 27
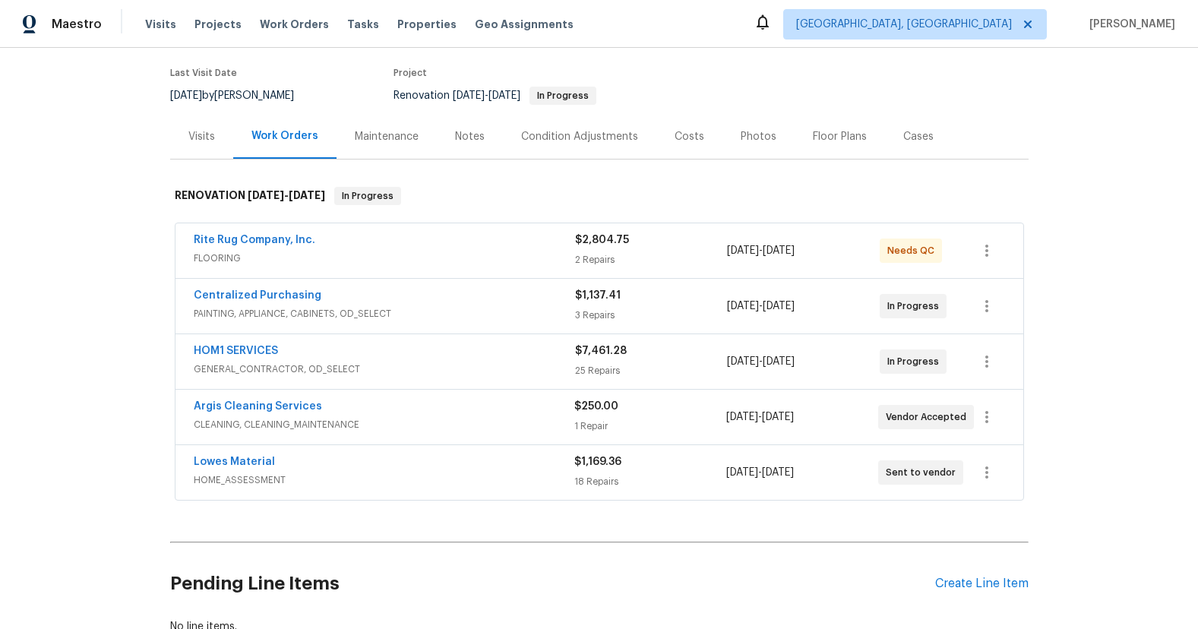
scroll to position [117, 0]
click at [381, 368] on span "GENERAL_CONTRACTOR, OD_SELECT" at bounding box center [384, 368] width 381 height 15
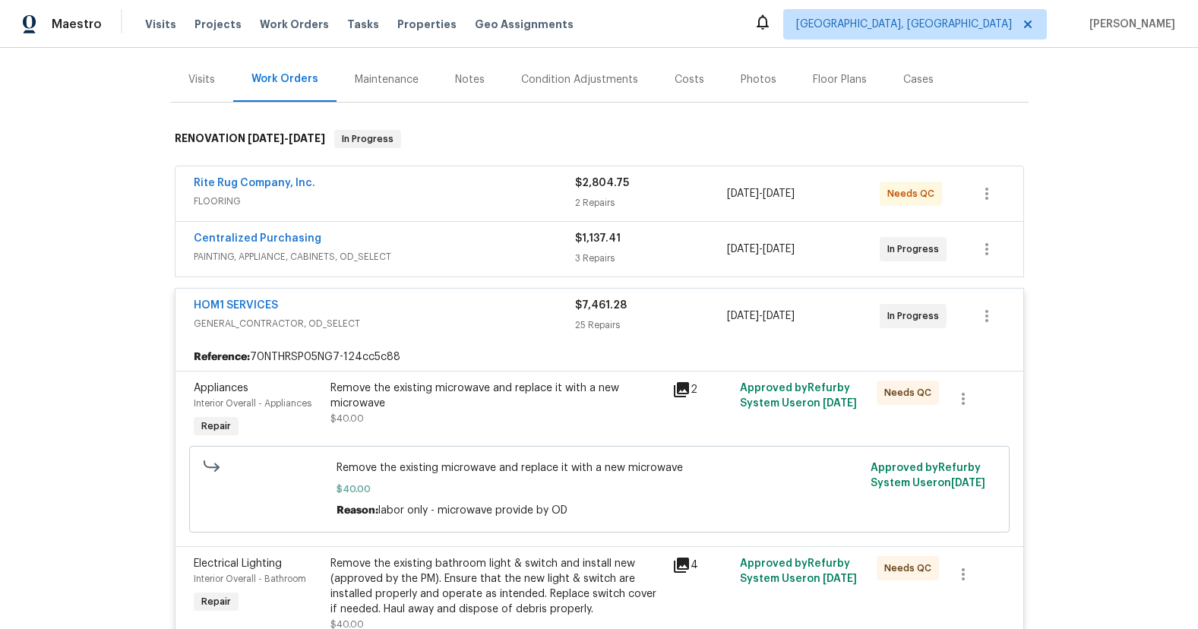
scroll to position [0, 0]
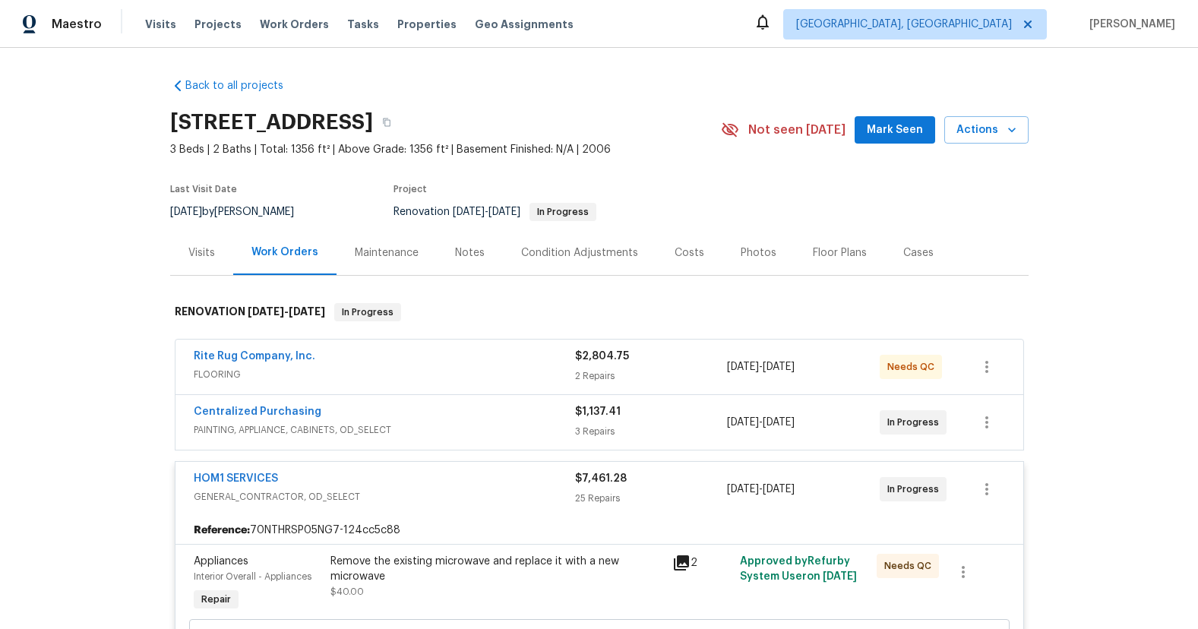
click at [473, 472] on div "HOM1 SERVICES" at bounding box center [384, 480] width 381 height 18
